Goal: Task Accomplishment & Management: Use online tool/utility

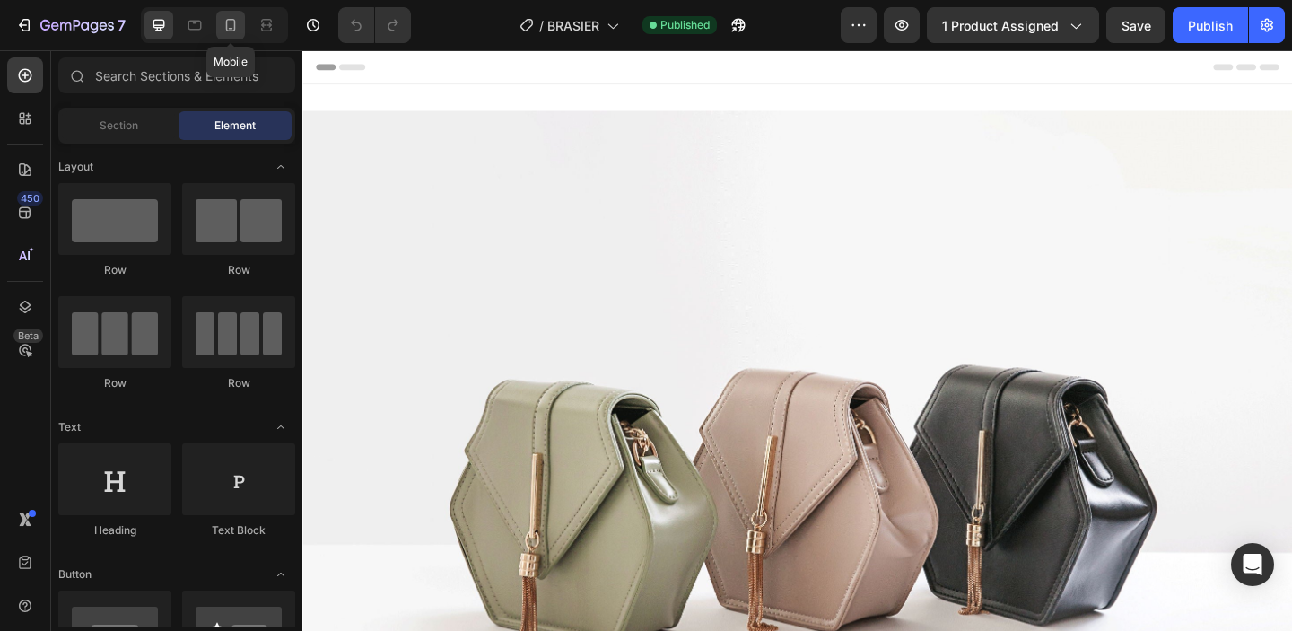
click at [229, 26] on icon at bounding box center [231, 25] width 18 height 18
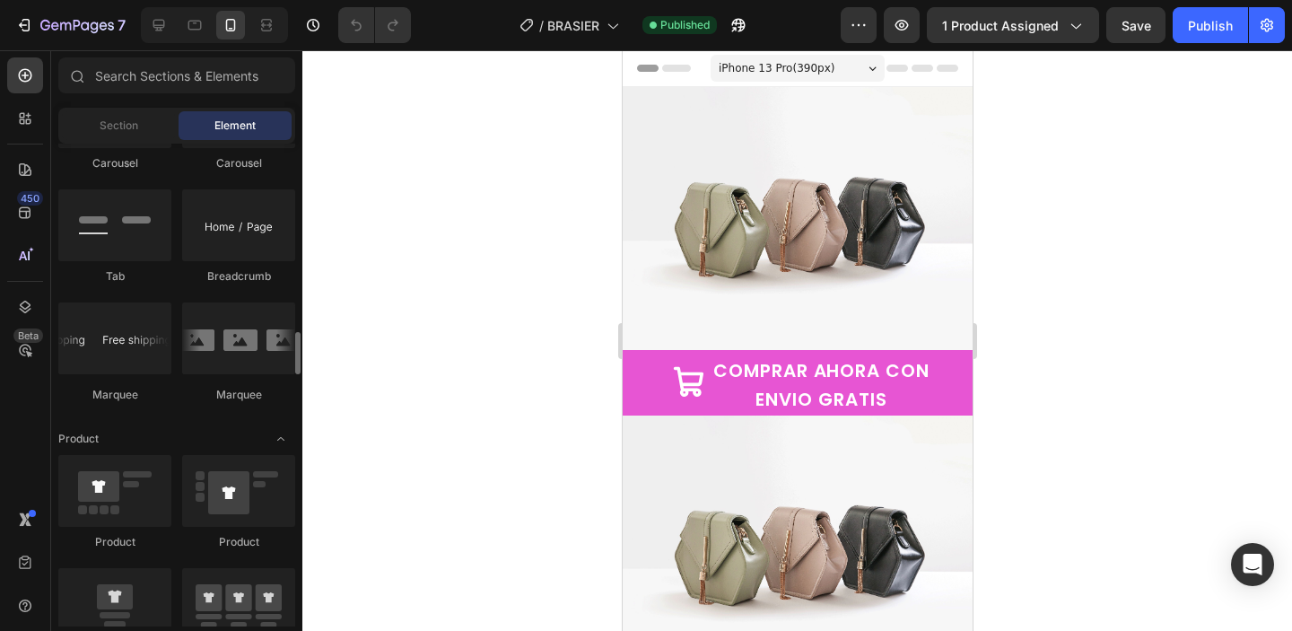
scroll to position [2022, 0]
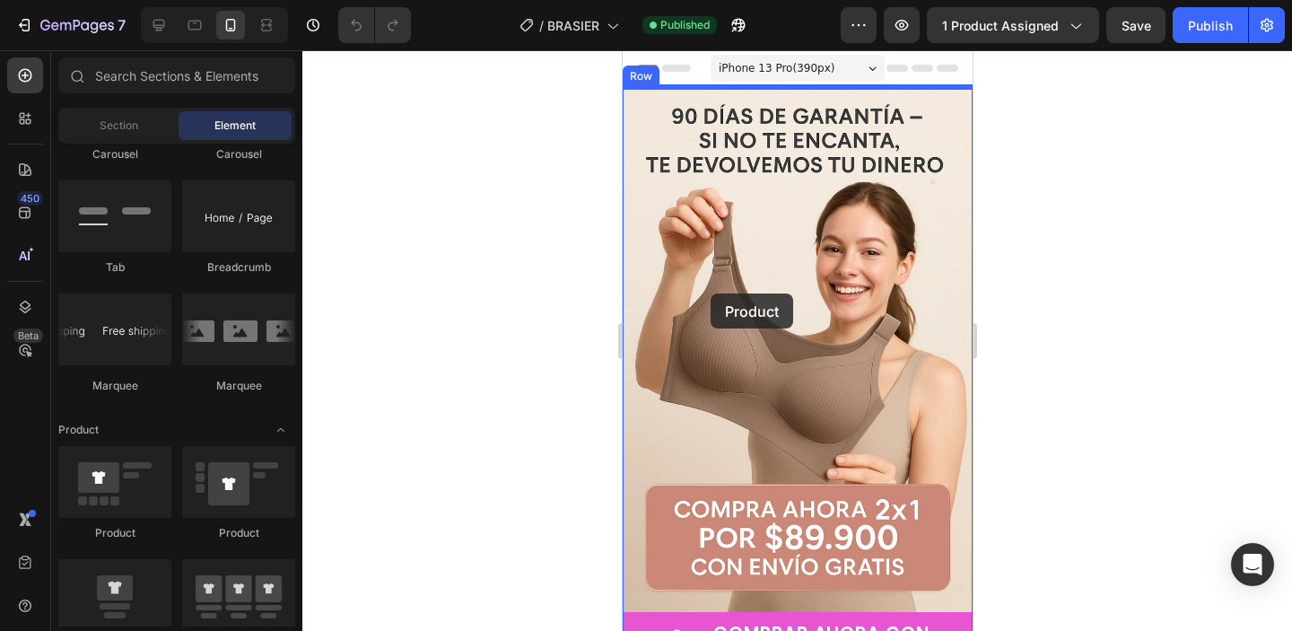
drag, startPoint x: 763, startPoint y: 640, endPoint x: 710, endPoint y: 293, distance: 350.4
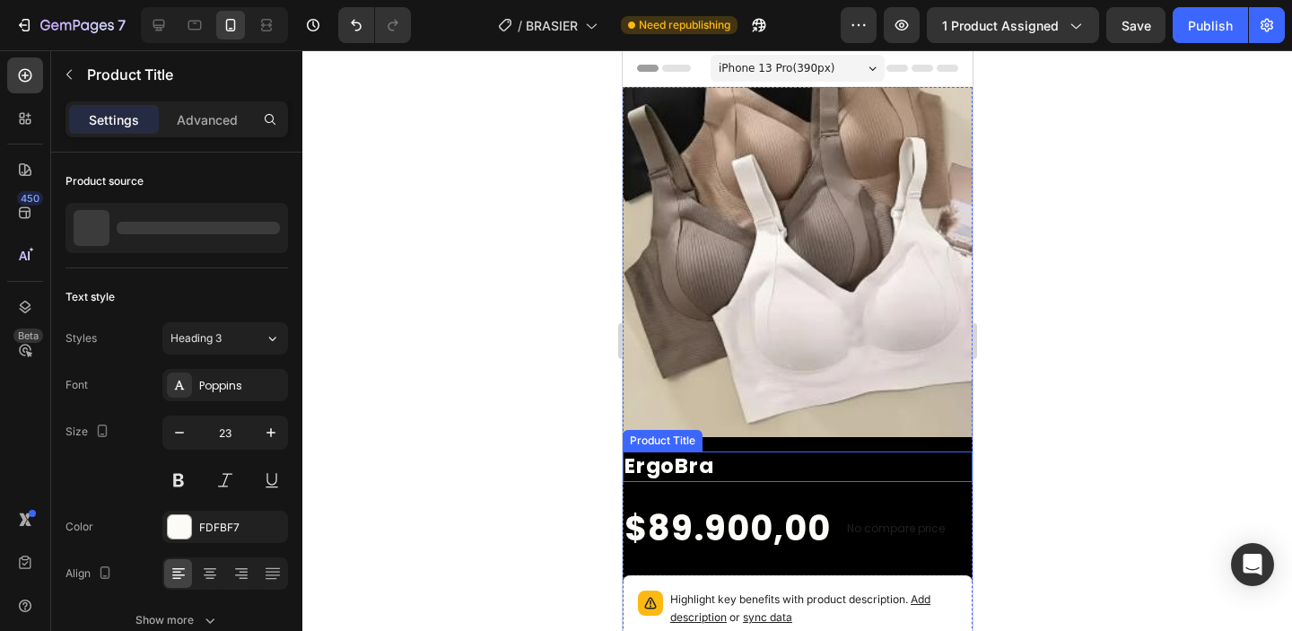
click at [876, 471] on h2 "ErgoBra" at bounding box center [797, 466] width 350 height 31
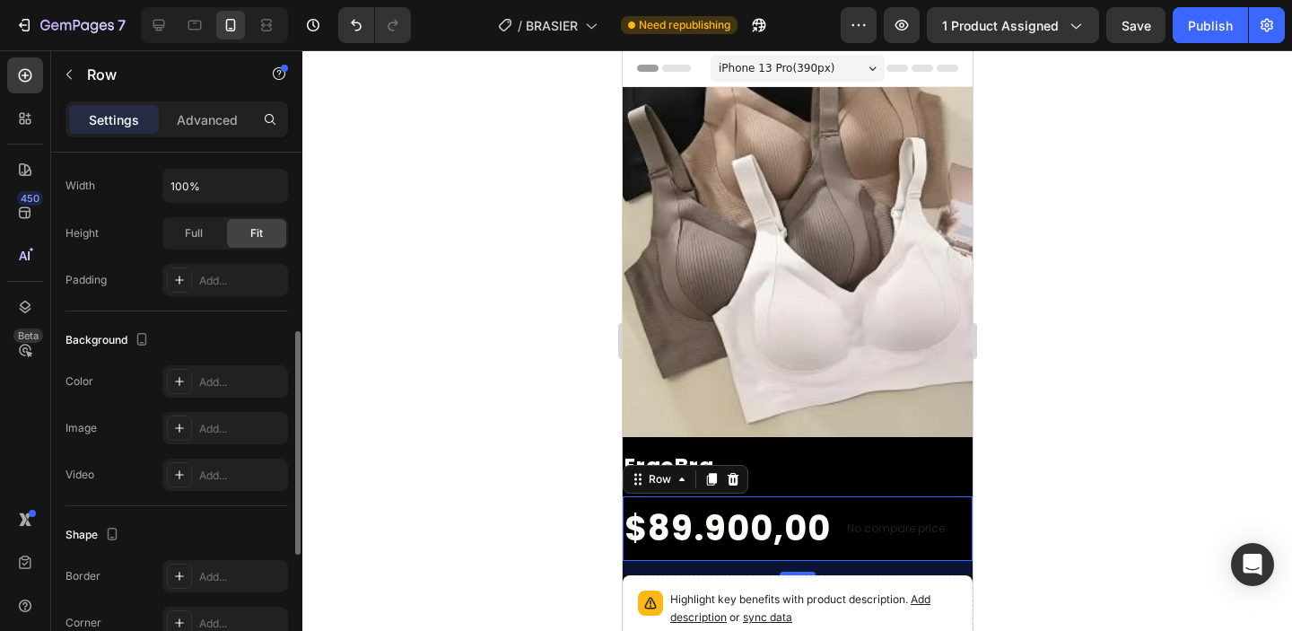
scroll to position [431, 0]
click at [192, 379] on div "Add..." at bounding box center [225, 385] width 126 height 32
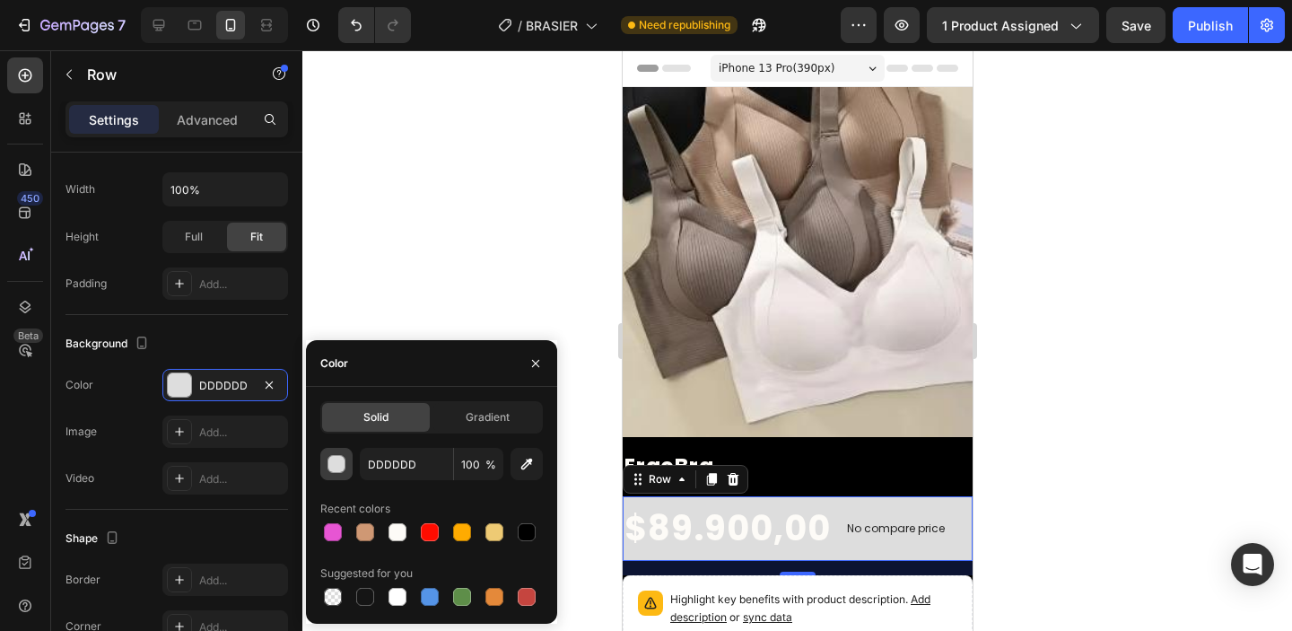
click at [337, 474] on button "button" at bounding box center [336, 464] width 32 height 32
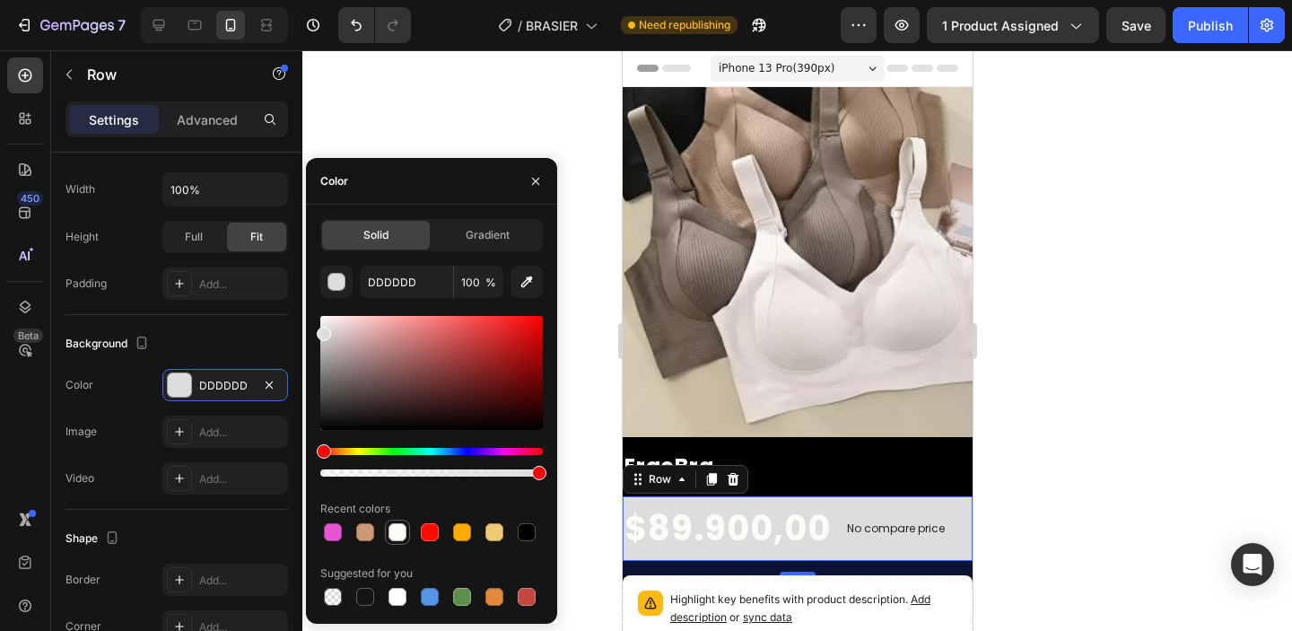
click at [395, 539] on div at bounding box center [398, 532] width 18 height 18
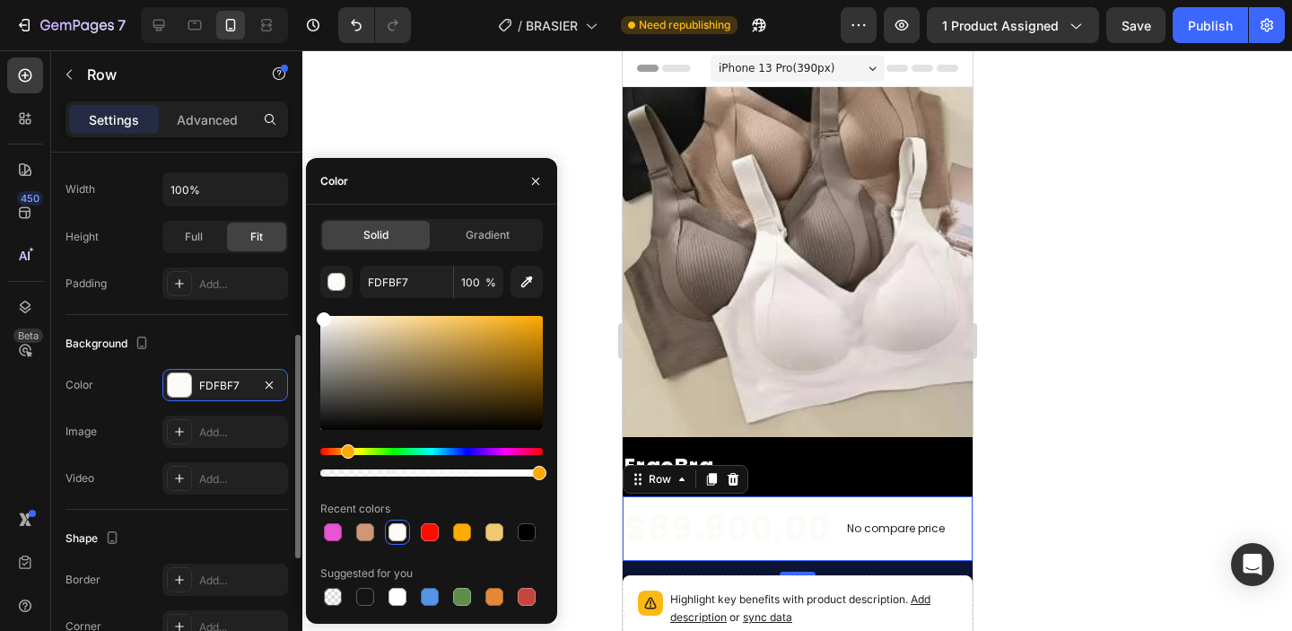
drag, startPoint x: 331, startPoint y: 320, endPoint x: 286, endPoint y: 301, distance: 49.0
click at [286, 301] on div "450 Beta Sections(18) Elements(84) Section Element Hero Section Product Detail …" at bounding box center [151, 340] width 302 height 581
type input "FFFFFF"
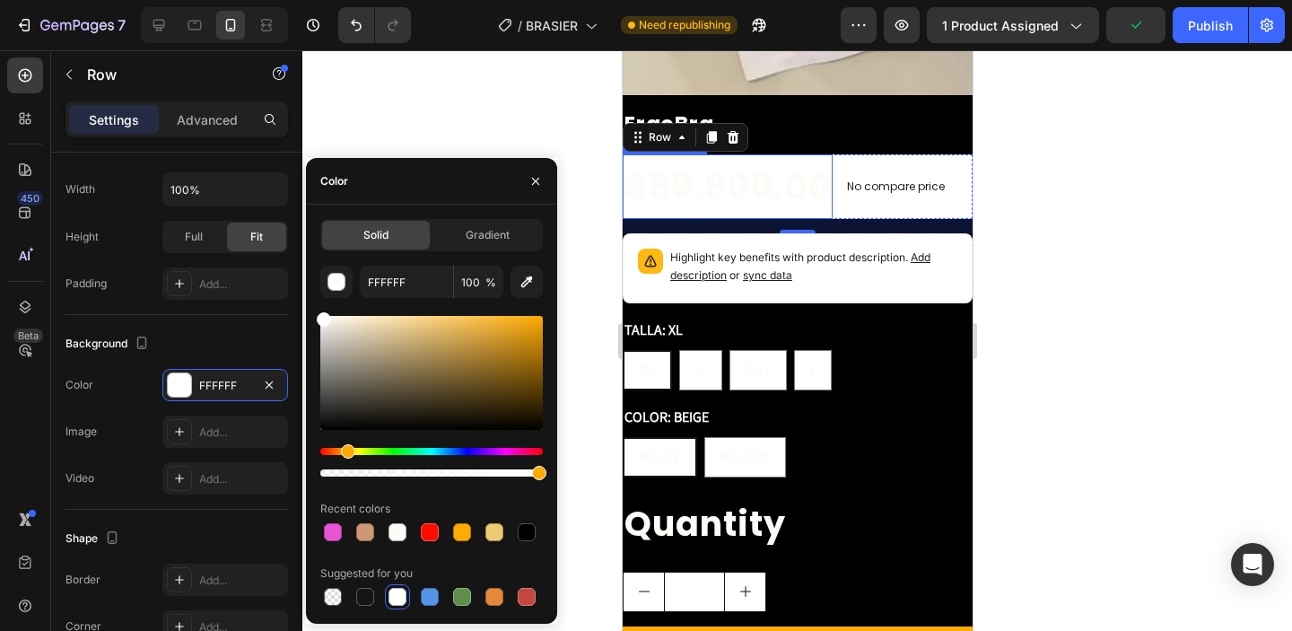
scroll to position [349, 0]
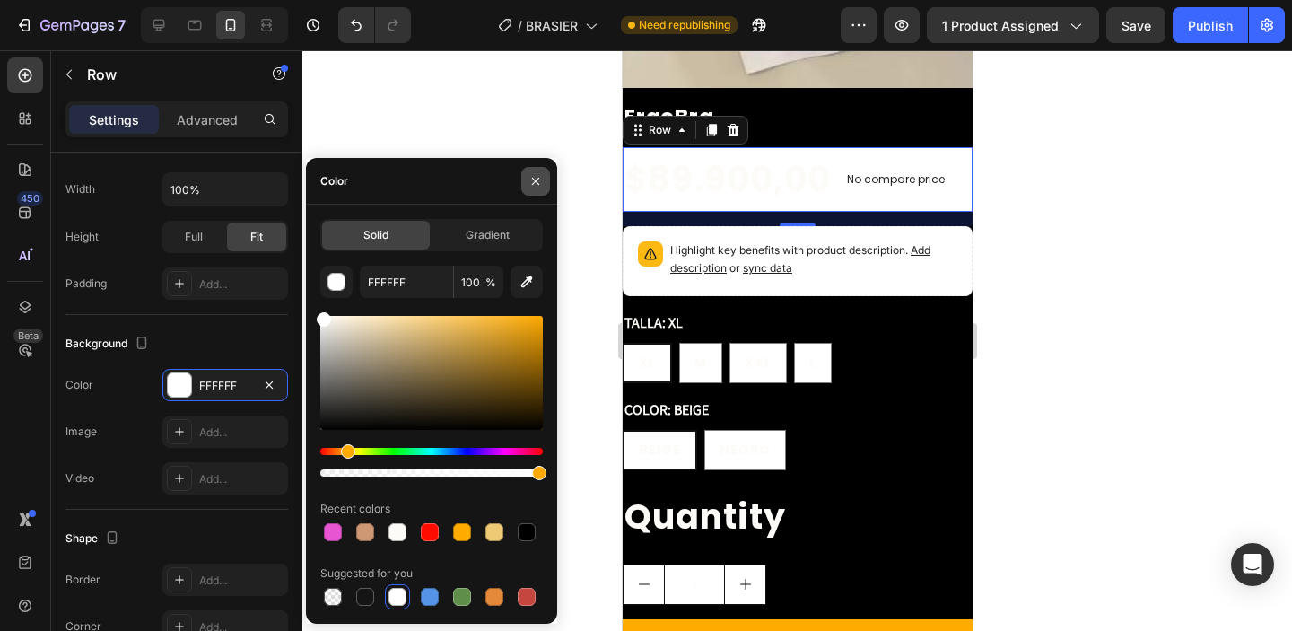
click at [545, 174] on button "button" at bounding box center [535, 181] width 29 height 29
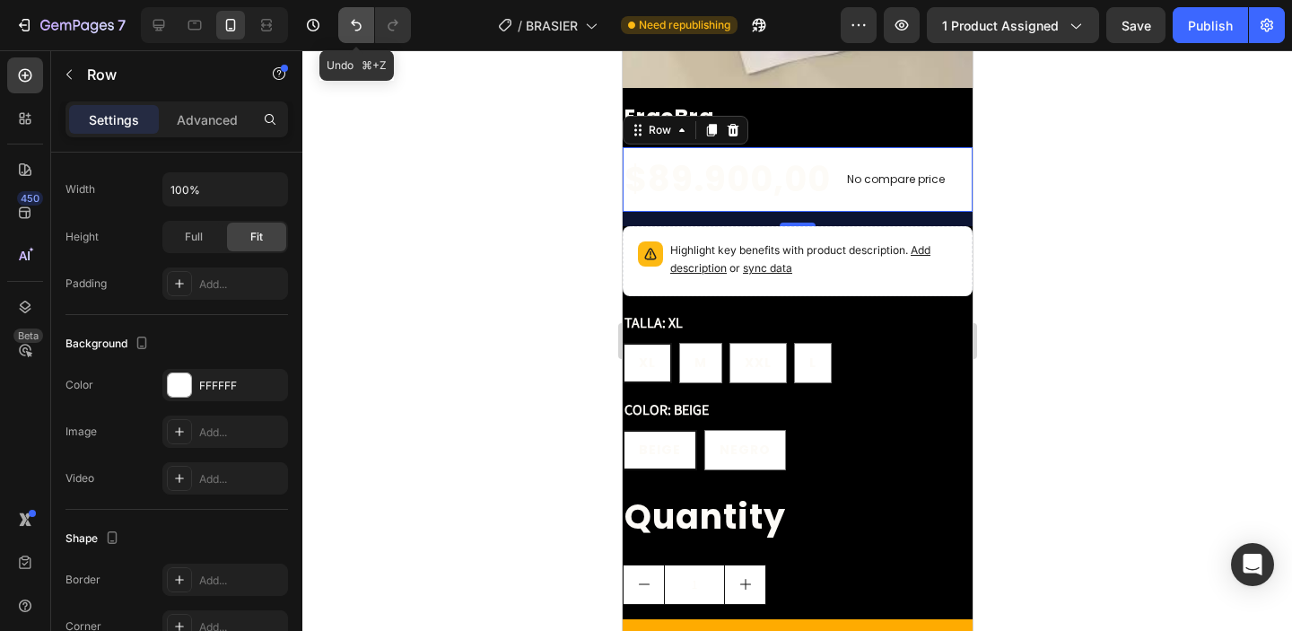
click at [366, 20] on button "Undo/Redo" at bounding box center [356, 25] width 36 height 36
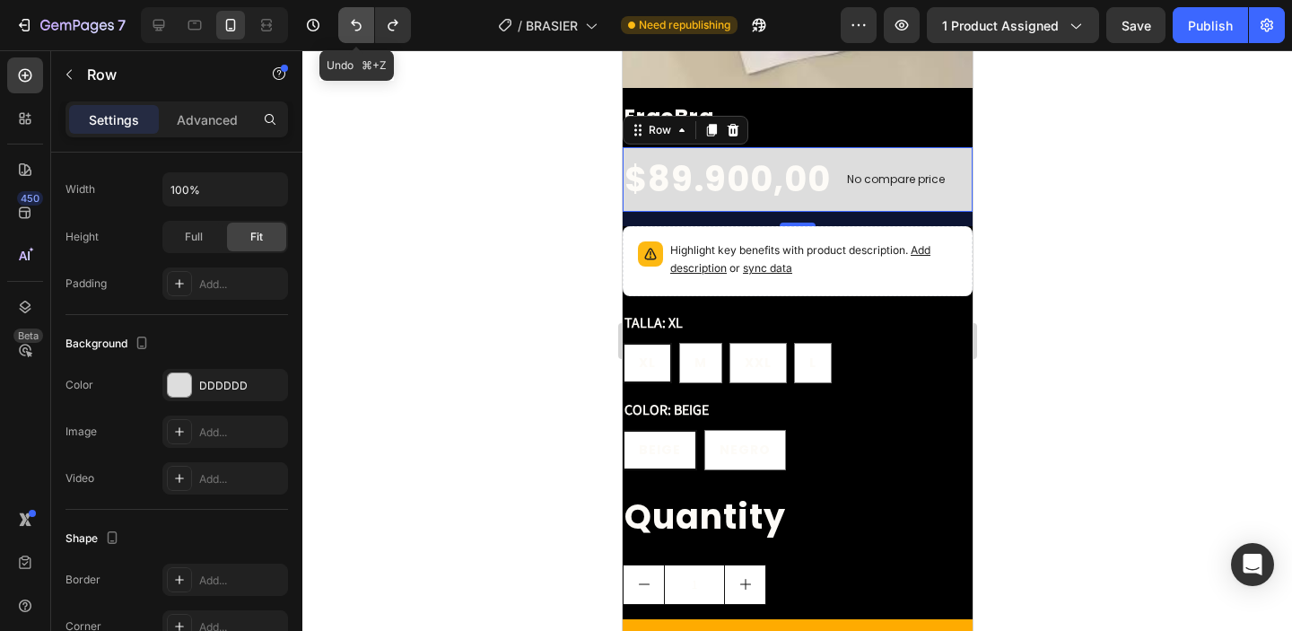
click at [366, 20] on button "Undo/Redo" at bounding box center [356, 25] width 36 height 36
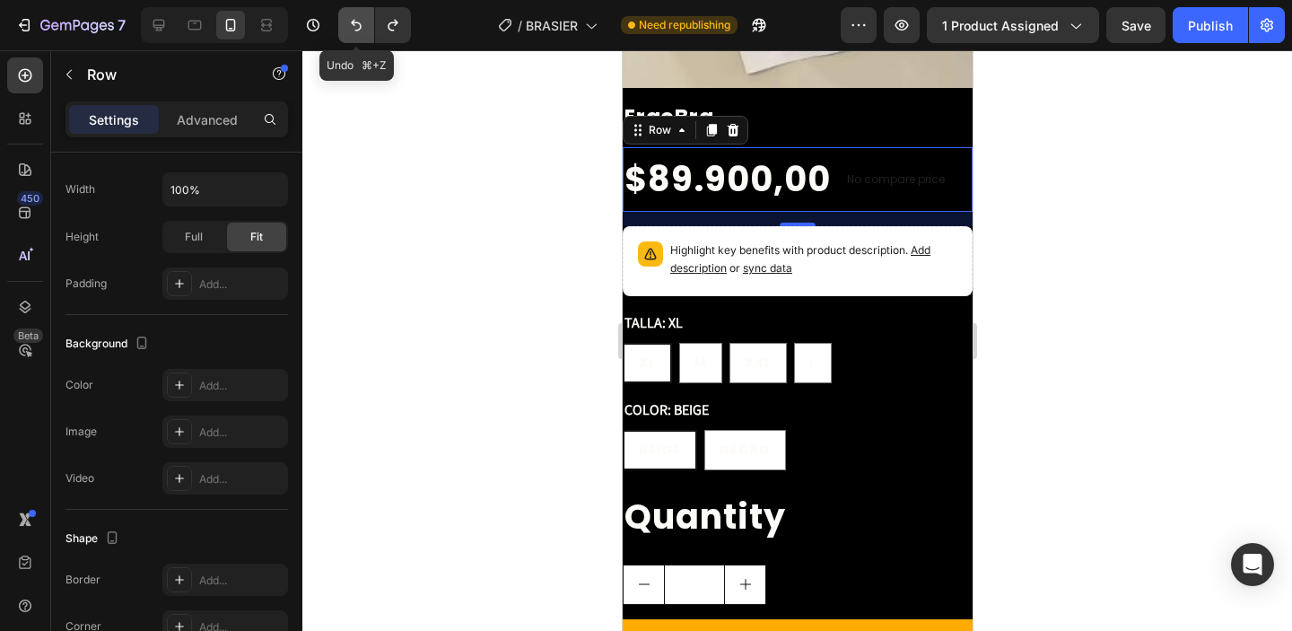
click at [366, 20] on button "Undo/Redo" at bounding box center [356, 25] width 36 height 36
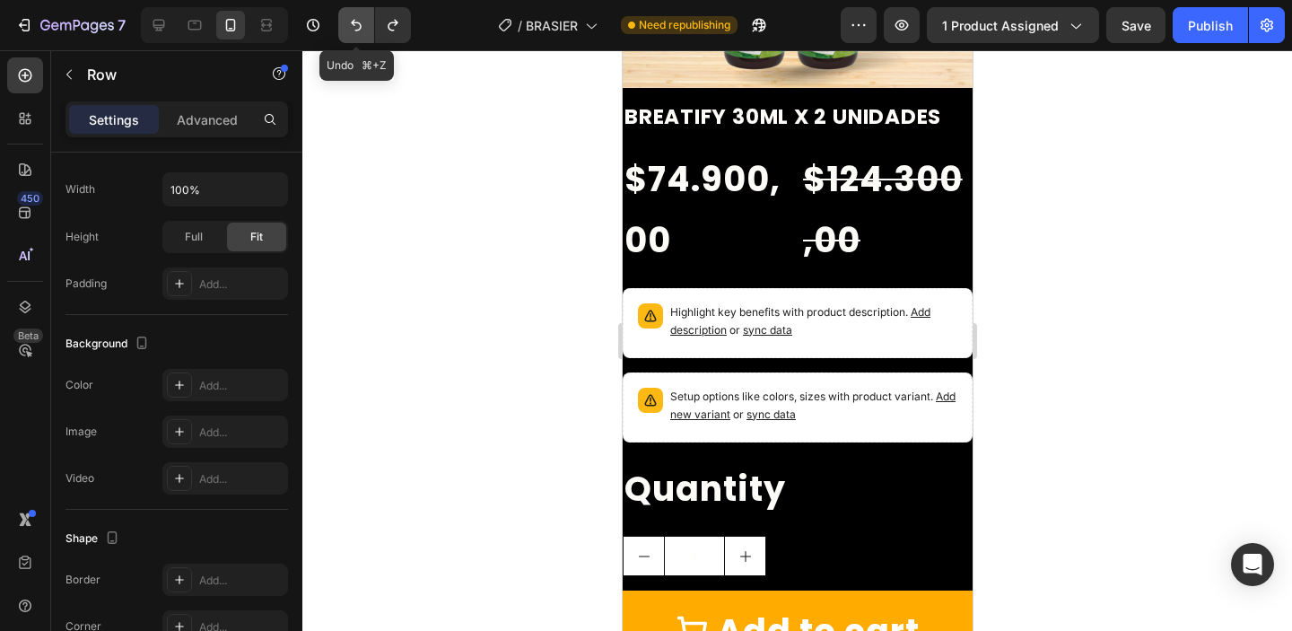
click at [366, 19] on button "Undo/Redo" at bounding box center [356, 25] width 36 height 36
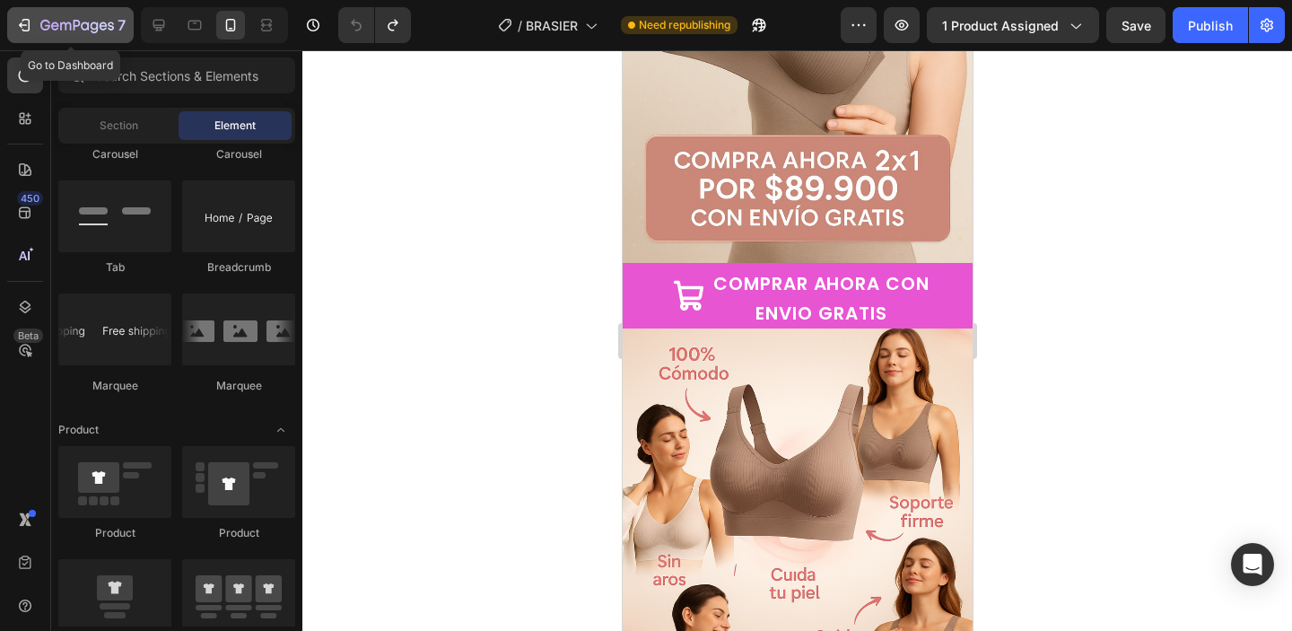
click at [34, 15] on div "7" at bounding box center [70, 25] width 110 height 22
